Goal: Information Seeking & Learning: Learn about a topic

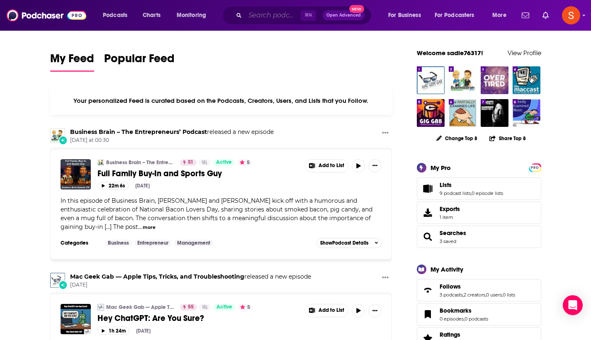
click at [270, 13] on input "Search podcasts, credits, & more..." at bounding box center [273, 15] width 56 height 13
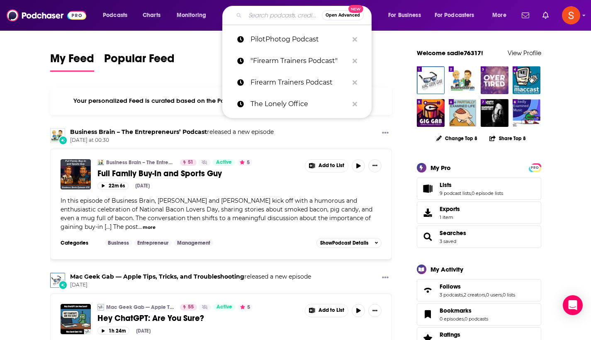
paste input "(Not Just) War Stories"
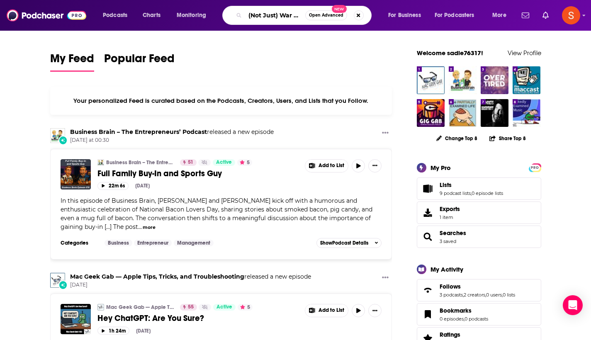
type input "(Not Just) War Stories"
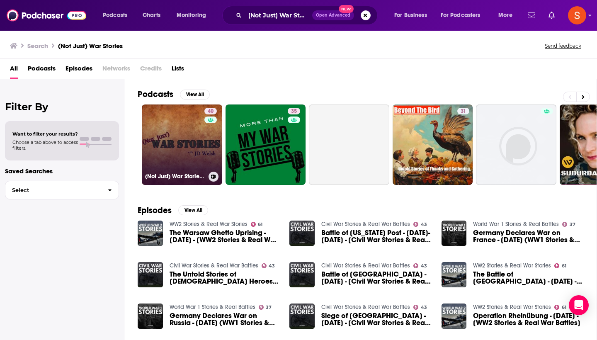
click at [184, 132] on link "40 (Not Just) War Stories, with [PERSON_NAME]" at bounding box center [182, 145] width 80 height 80
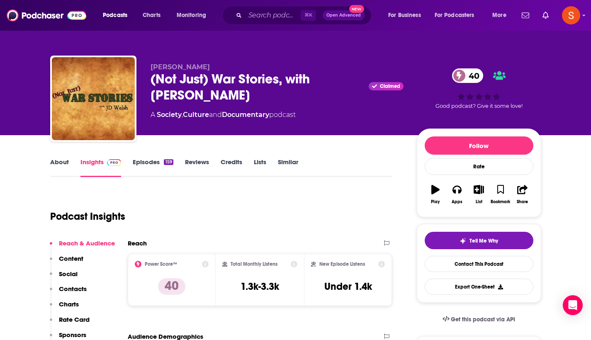
click at [66, 291] on p "Contacts" at bounding box center [73, 289] width 28 height 8
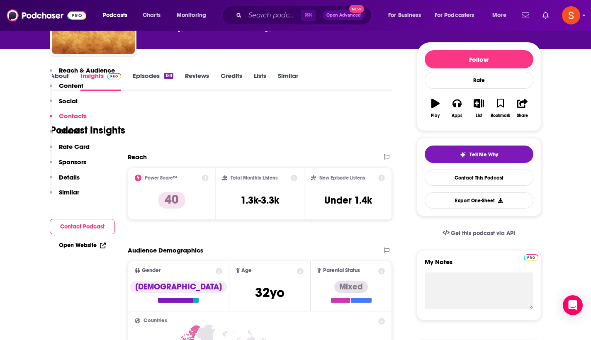
scroll to position [601, 0]
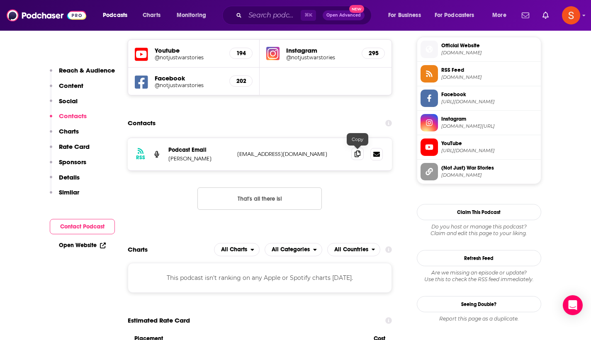
click at [358, 154] on icon at bounding box center [358, 154] width 6 height 7
click at [275, 14] on input "Search podcasts, credits, & more..." at bounding box center [273, 15] width 56 height 13
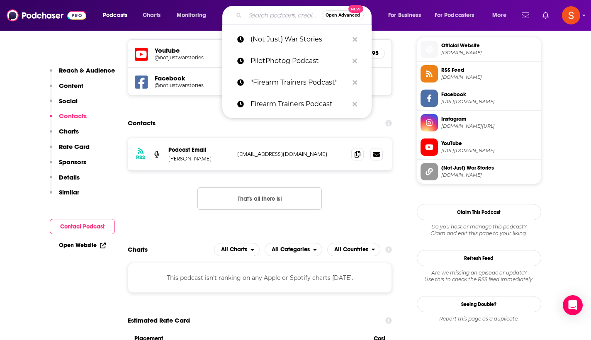
paste input "The Pair Program"
type input "The Pair Program"
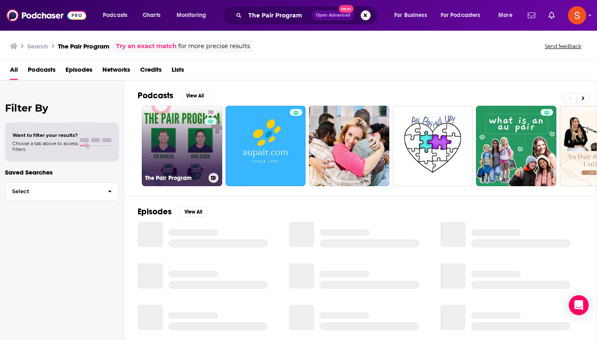
click at [154, 148] on link "30 The Pair Program" at bounding box center [182, 146] width 80 height 80
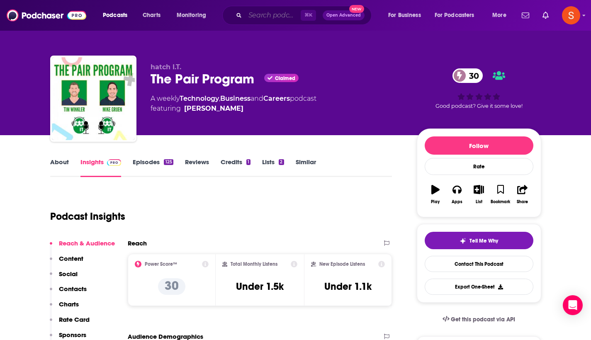
click at [274, 15] on input "Search podcasts, credits, & more..." at bounding box center [273, 15] width 56 height 13
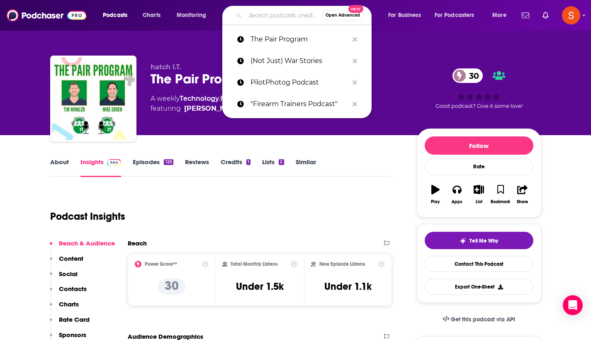
paste input "Conquer The Chaos"
type input "Conquer The Chaos"
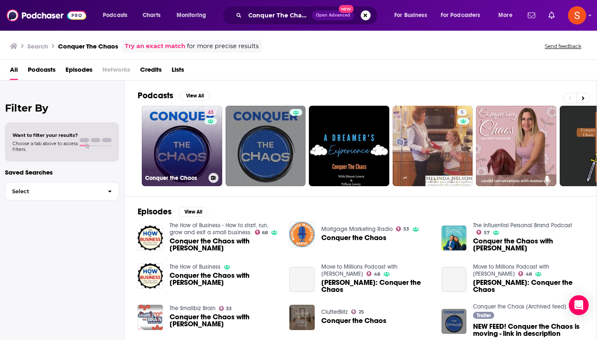
click at [178, 122] on link "43 Conquer the Chaos" at bounding box center [182, 146] width 80 height 80
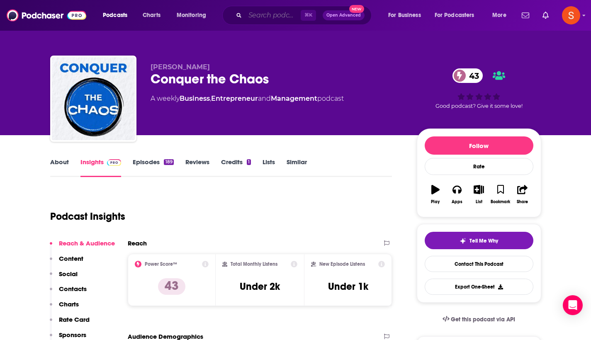
click at [271, 18] on input "Search podcasts, credits, & more..." at bounding box center [273, 15] width 56 height 13
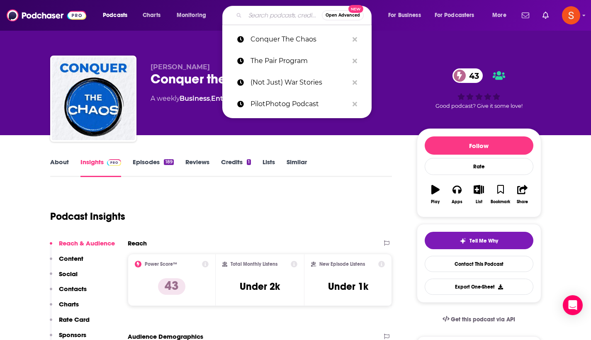
paste input "My Business On Purpose"
type input "My Business On Purpose"
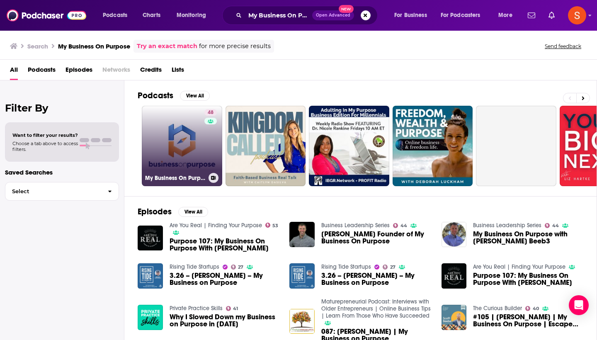
click at [163, 138] on link "48 My Business On Purpose" at bounding box center [182, 146] width 80 height 80
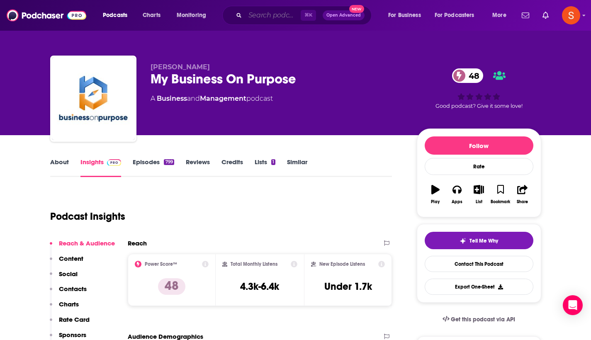
click at [257, 19] on input "Search podcasts, credits, & more..." at bounding box center [273, 15] width 56 height 13
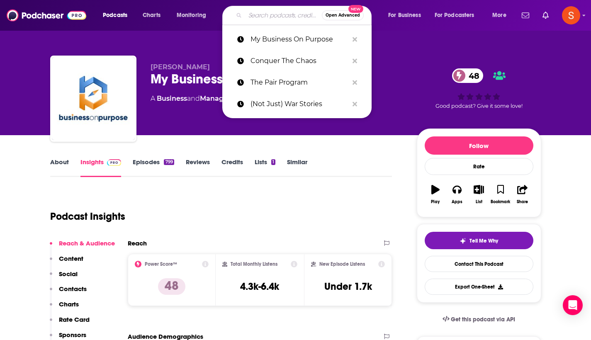
paste input "Become Your Own Boss"
type input "Become Your Own Boss"
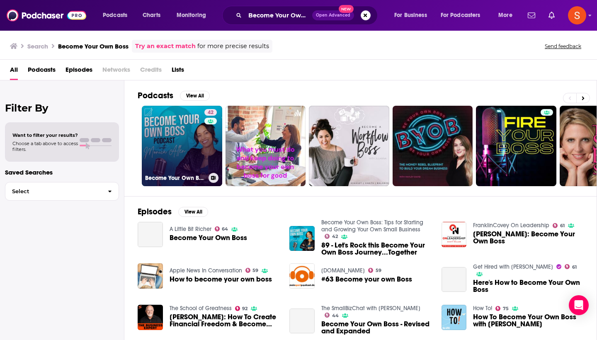
click at [151, 158] on link "42 Become Your Own Boss: Tips for Starting and Growing Your Own Small Business" at bounding box center [182, 146] width 80 height 80
